Goal: Task Accomplishment & Management: Use online tool/utility

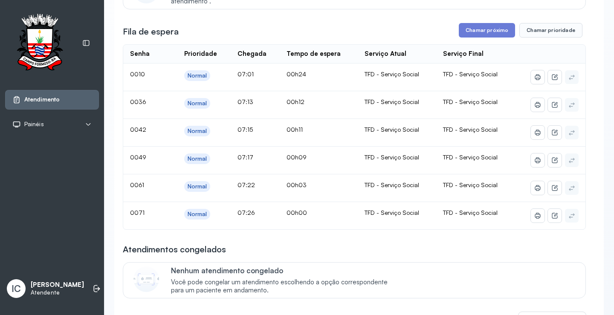
scroll to position [85, 0]
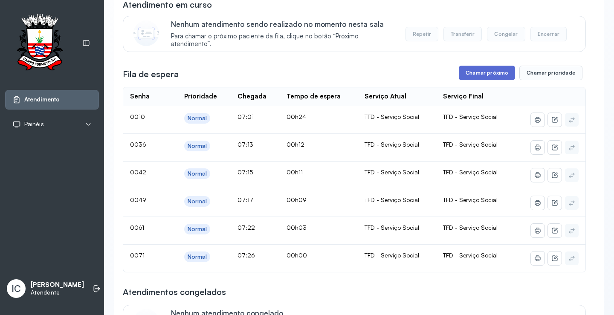
click at [467, 73] on button "Chamar próximo" at bounding box center [487, 73] width 56 height 15
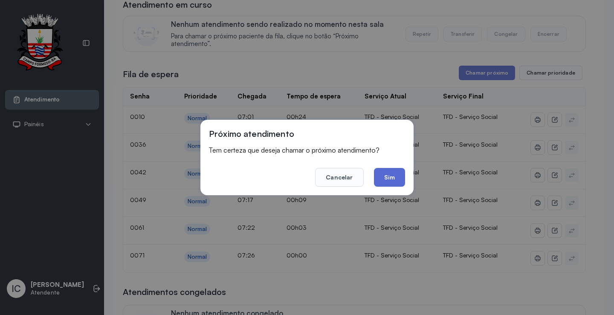
click at [386, 180] on button "Sim" at bounding box center [389, 177] width 31 height 19
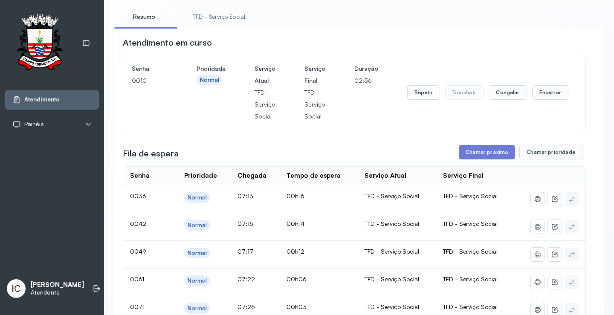
scroll to position [0, 0]
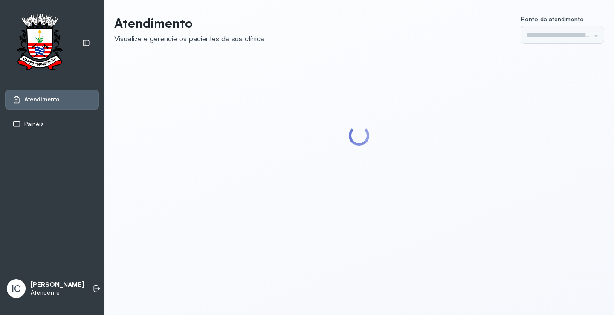
type input "*********"
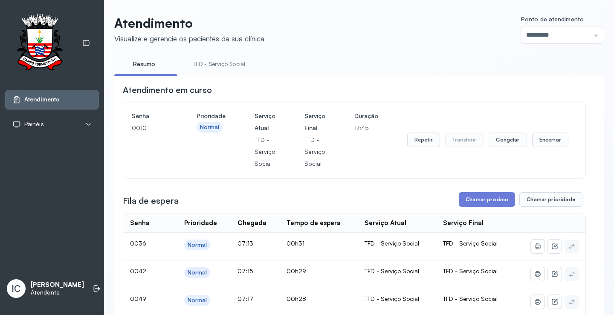
click at [158, 178] on div "Senha 0010 Prioridade Normal Serviço Atual TFD - Serviço Social Serviço Final T…" at bounding box center [354, 140] width 462 height 77
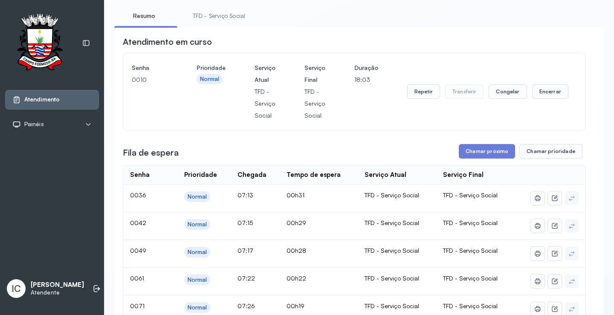
scroll to position [43, 0]
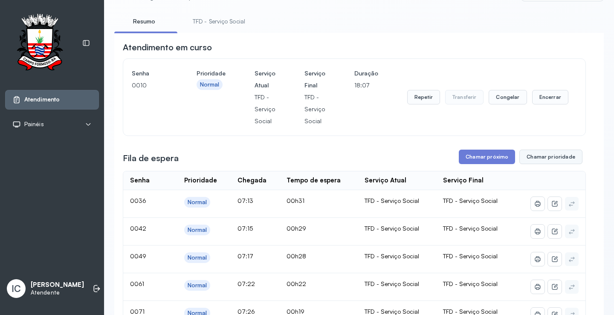
click at [568, 161] on button "Chamar prioridade" at bounding box center [550, 157] width 63 height 15
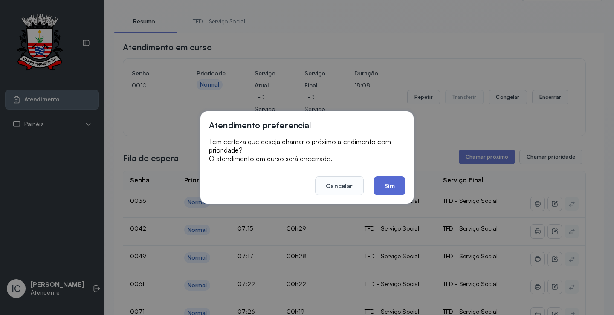
click at [392, 183] on button "Sim" at bounding box center [389, 186] width 31 height 19
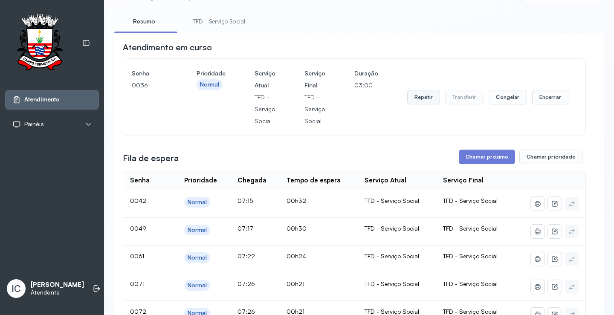
click at [428, 98] on button "Repetir" at bounding box center [423, 97] width 33 height 15
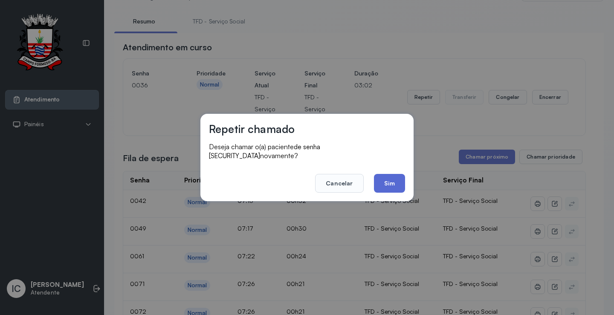
click at [385, 181] on button "Sim" at bounding box center [389, 183] width 31 height 19
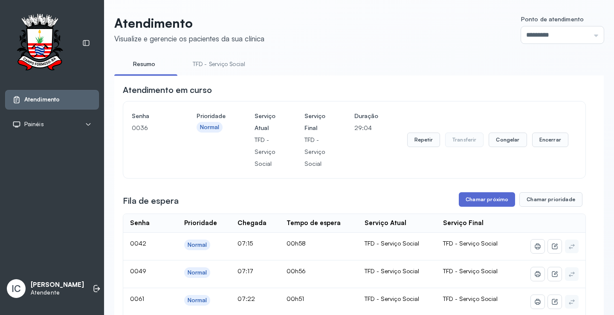
click at [496, 203] on button "Chamar próximo" at bounding box center [487, 199] width 56 height 15
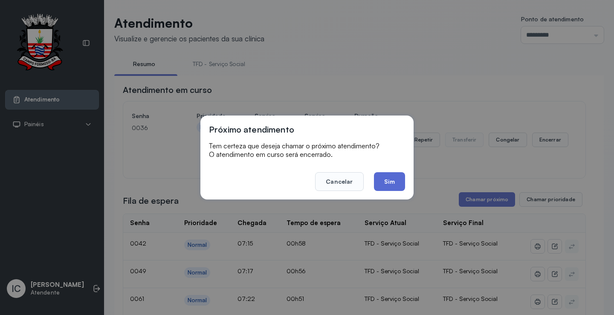
click at [386, 184] on button "Sim" at bounding box center [389, 181] width 31 height 19
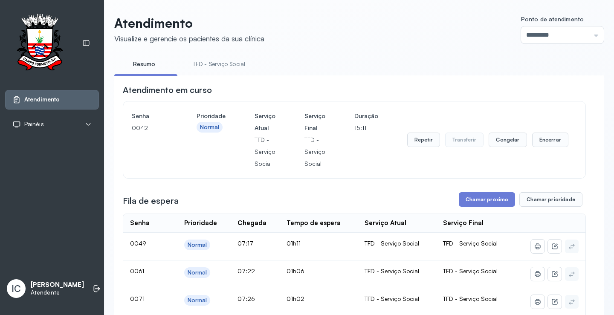
scroll to position [43, 0]
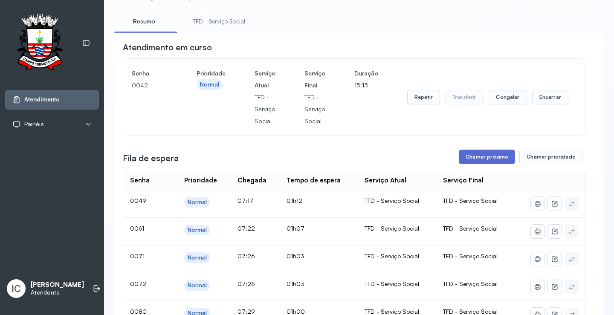
click at [481, 160] on button "Chamar próximo" at bounding box center [487, 157] width 56 height 15
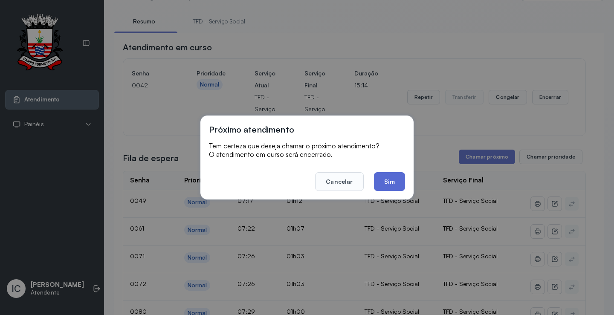
click at [394, 182] on button "Sim" at bounding box center [389, 181] width 31 height 19
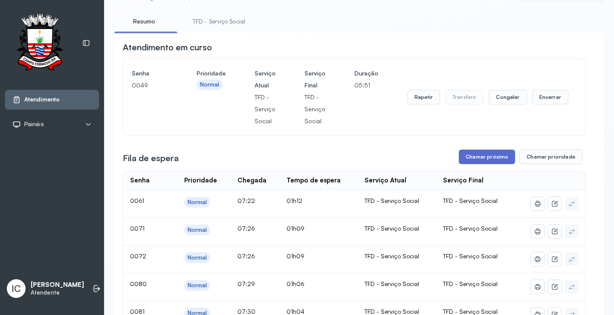
click at [485, 158] on button "Chamar próximo" at bounding box center [487, 157] width 56 height 15
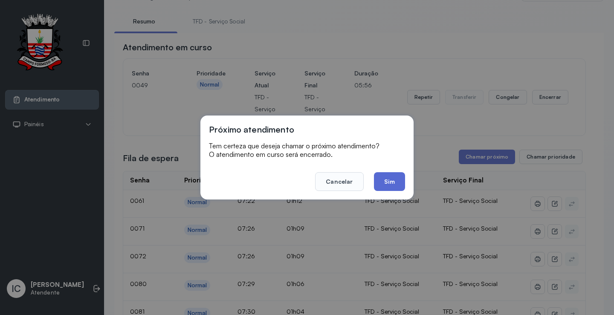
click at [392, 180] on button "Sim" at bounding box center [389, 181] width 31 height 19
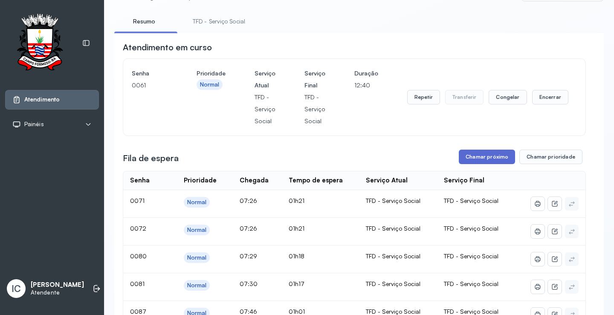
click at [474, 160] on button "Chamar próximo" at bounding box center [487, 157] width 56 height 15
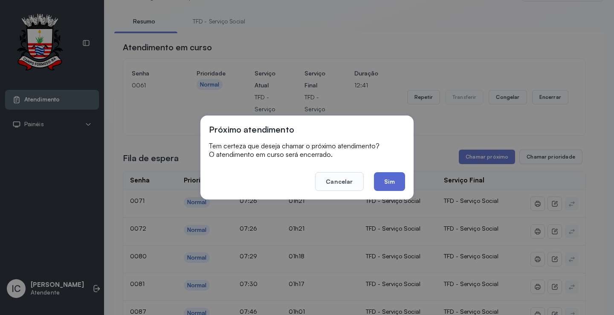
click at [386, 180] on button "Sim" at bounding box center [389, 181] width 31 height 19
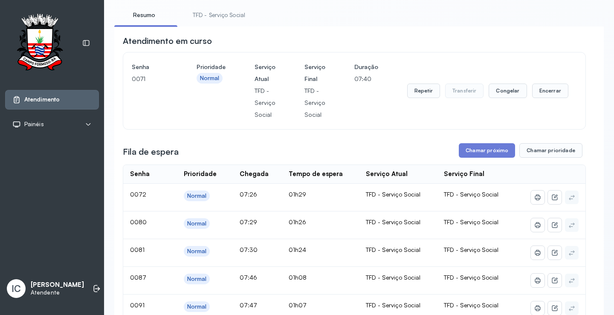
scroll to position [0, 0]
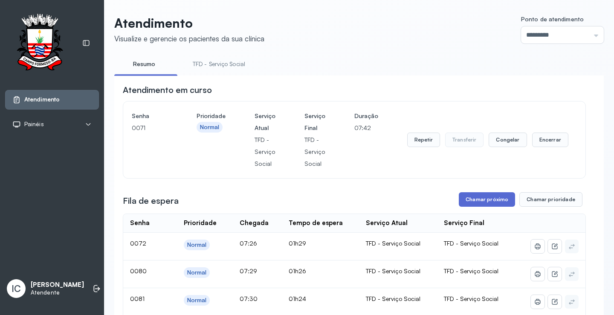
click at [476, 201] on button "Chamar próximo" at bounding box center [487, 199] width 56 height 15
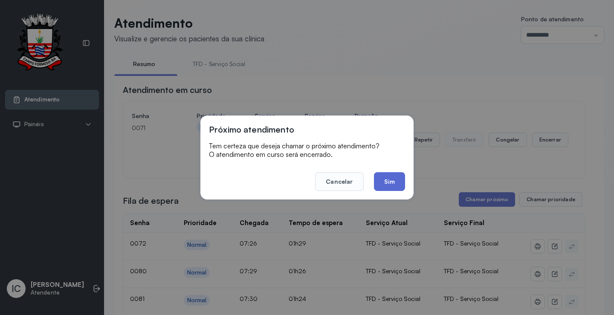
click at [378, 183] on button "Sim" at bounding box center [389, 181] width 31 height 19
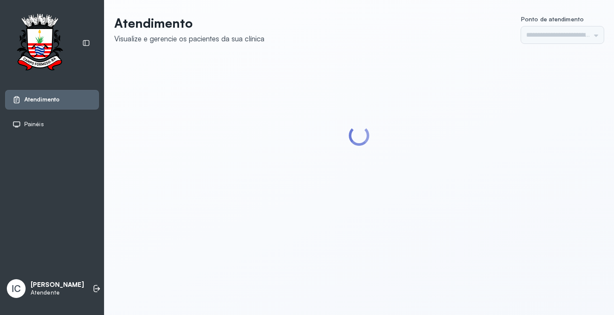
type input "*********"
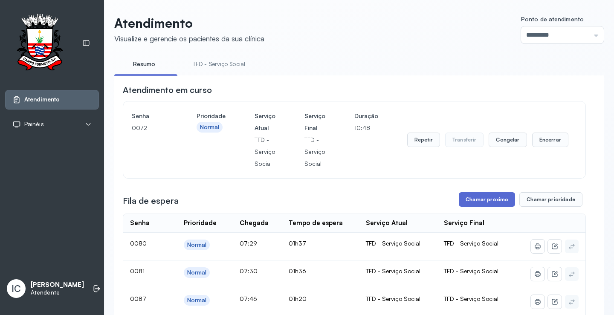
click at [479, 205] on button "Chamar próximo" at bounding box center [487, 199] width 56 height 15
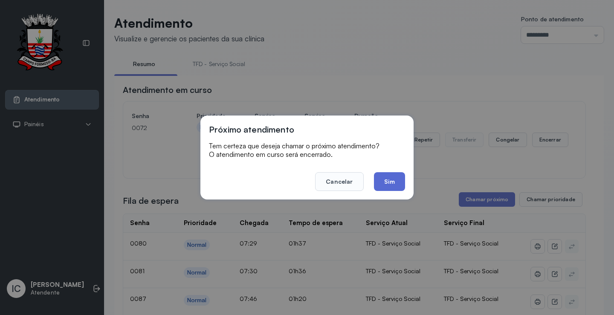
click at [389, 188] on button "Sim" at bounding box center [389, 181] width 31 height 19
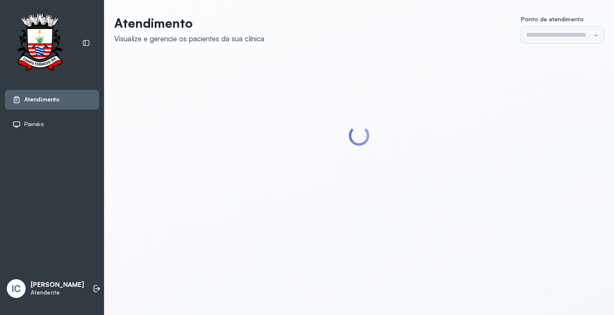
type input "*********"
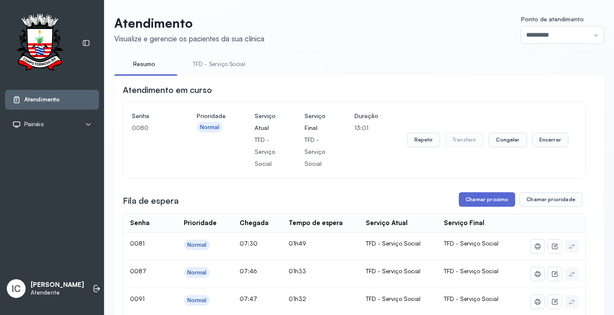
click at [490, 200] on button "Chamar próximo" at bounding box center [487, 199] width 56 height 15
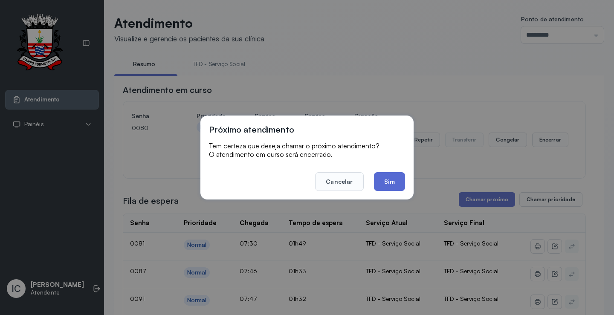
click at [385, 186] on button "Sim" at bounding box center [389, 181] width 31 height 19
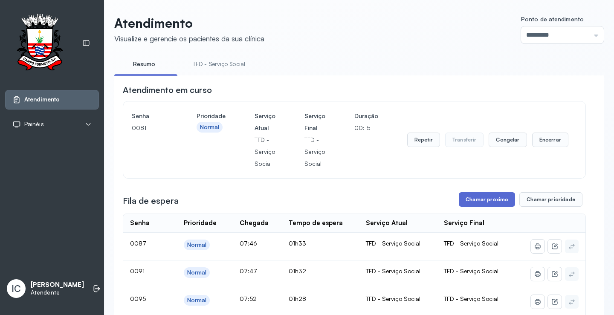
click at [484, 201] on button "Chamar próximo" at bounding box center [487, 199] width 56 height 15
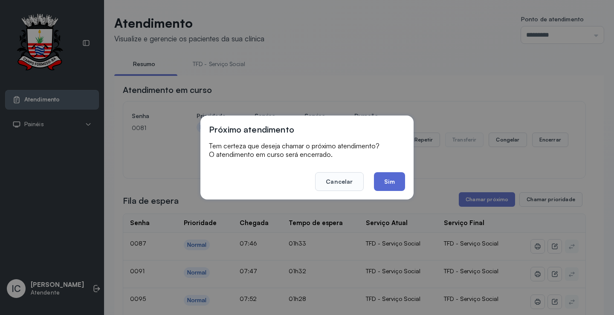
click at [386, 177] on button "Sim" at bounding box center [389, 181] width 31 height 19
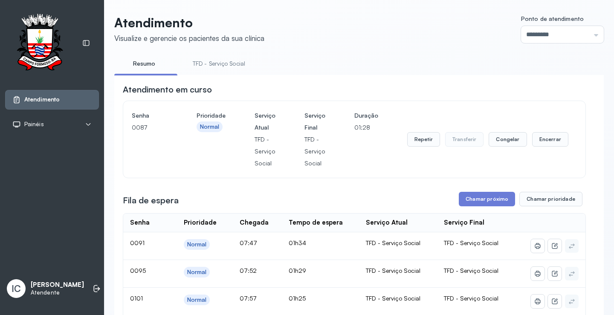
scroll to position [85, 0]
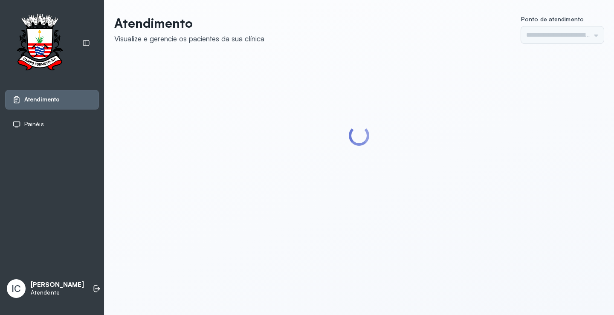
type input "*********"
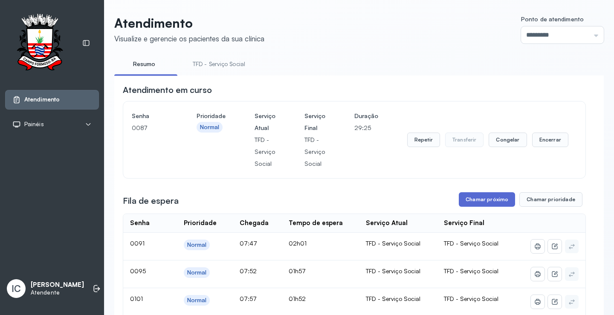
click at [487, 205] on button "Chamar próximo" at bounding box center [487, 199] width 56 height 15
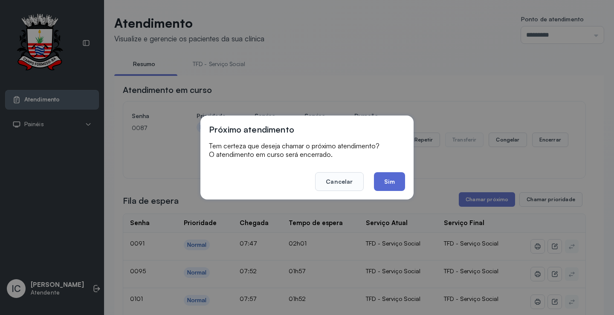
click at [384, 181] on button "Sim" at bounding box center [389, 181] width 31 height 19
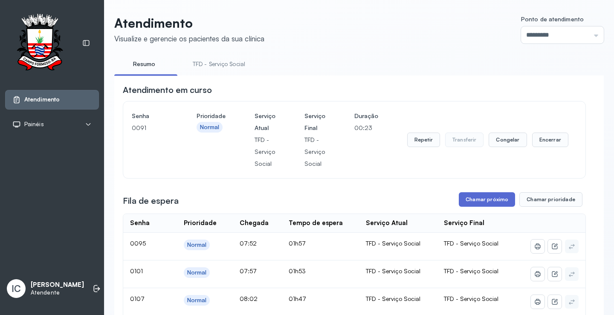
click at [465, 199] on button "Chamar próximo" at bounding box center [487, 199] width 56 height 15
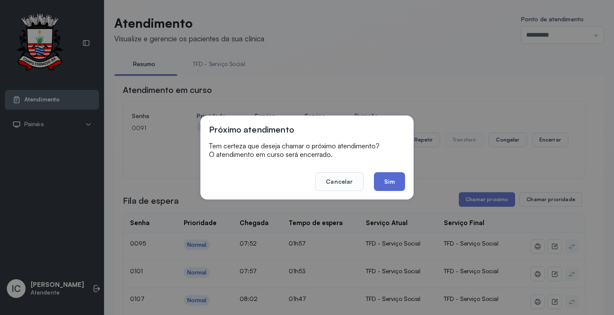
click at [396, 185] on button "Sim" at bounding box center [389, 181] width 31 height 19
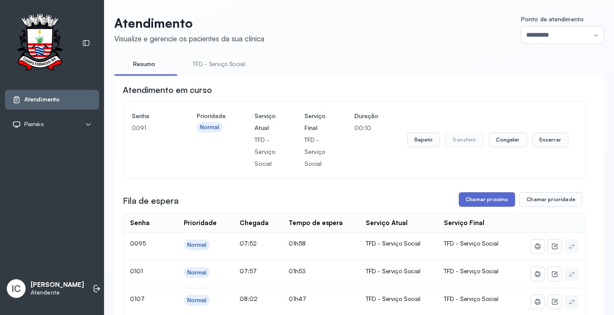
click at [489, 200] on button "Chamar próximo" at bounding box center [487, 199] width 56 height 15
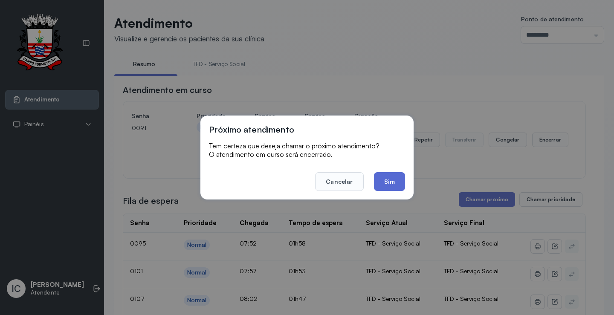
click at [391, 182] on button "Sim" at bounding box center [389, 181] width 31 height 19
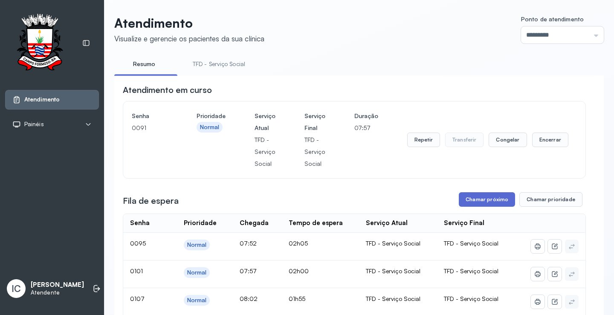
click at [499, 203] on button "Chamar próximo" at bounding box center [487, 199] width 56 height 15
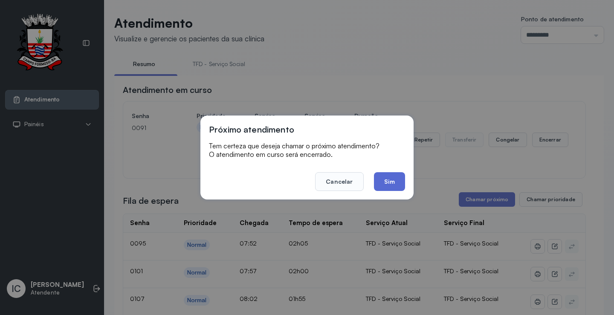
click at [385, 185] on button "Sim" at bounding box center [389, 181] width 31 height 19
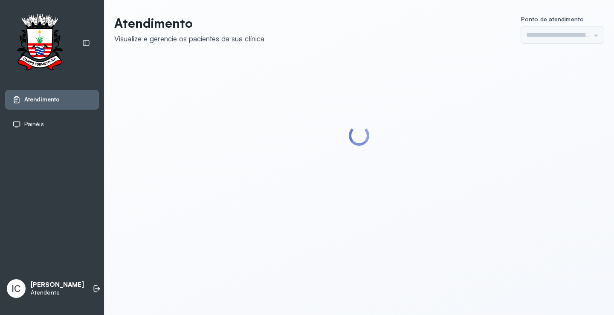
type input "*********"
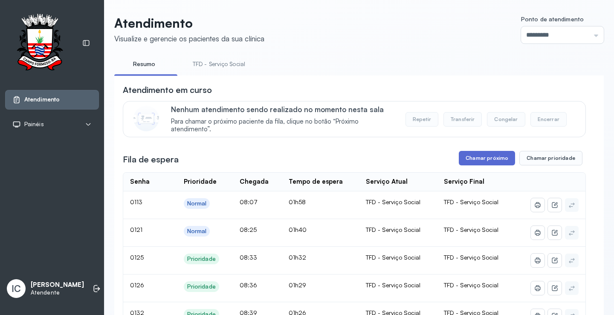
click at [500, 161] on button "Chamar próximo" at bounding box center [487, 158] width 56 height 15
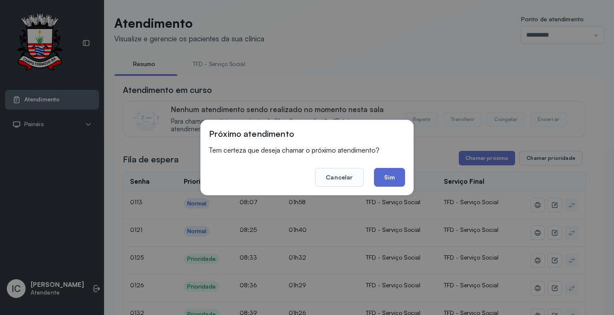
click at [393, 177] on button "Sim" at bounding box center [389, 177] width 31 height 19
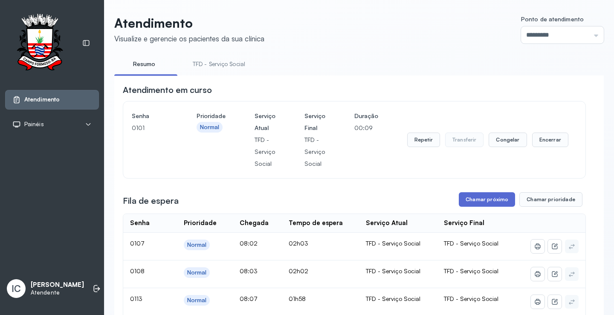
click at [470, 202] on button "Chamar próximo" at bounding box center [487, 199] width 56 height 15
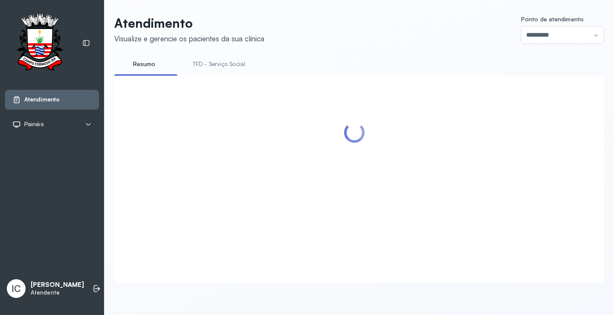
click at [394, 180] on div at bounding box center [354, 169] width 463 height 170
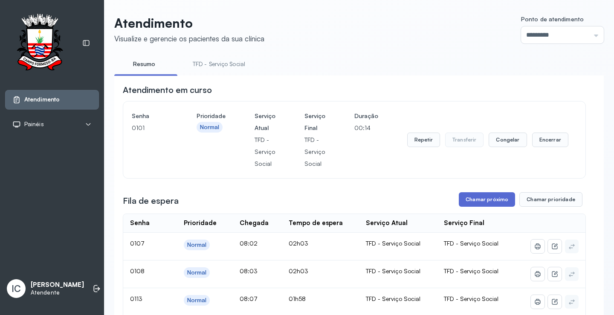
click at [494, 205] on button "Chamar próximo" at bounding box center [487, 199] width 56 height 15
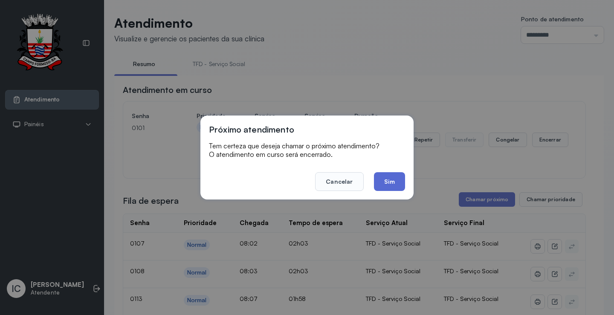
click at [390, 181] on button "Sim" at bounding box center [389, 181] width 31 height 19
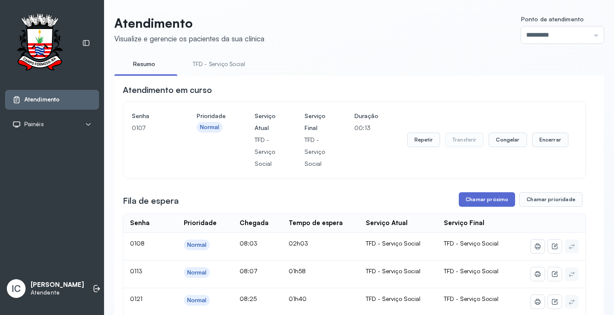
click at [469, 202] on button "Chamar próximo" at bounding box center [487, 199] width 56 height 15
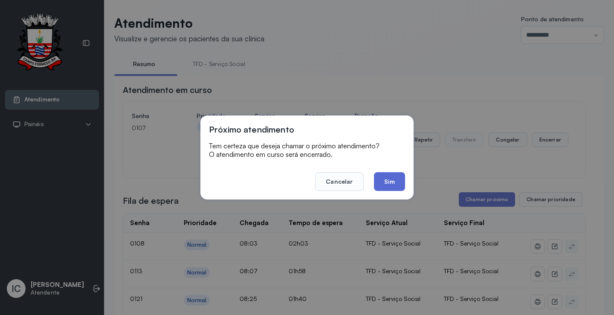
click at [388, 188] on button "Sim" at bounding box center [389, 181] width 31 height 19
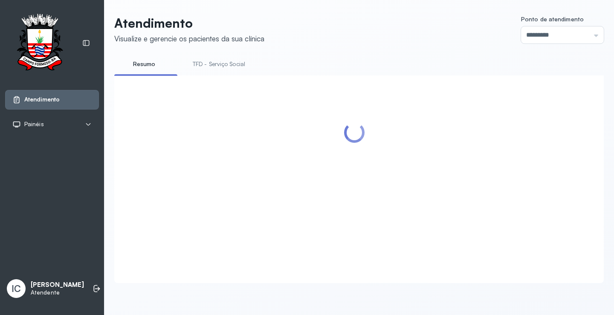
scroll to position [426, 0]
